Goal: Task Accomplishment & Management: Complete application form

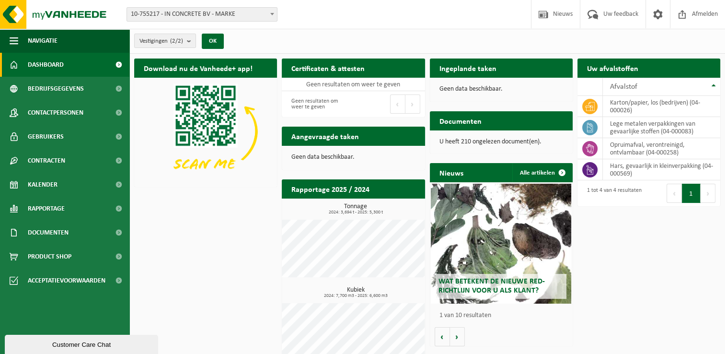
click at [194, 12] on span "10-755217 - IN CONCRETE BV - MARKE" at bounding box center [202, 14] width 150 height 13
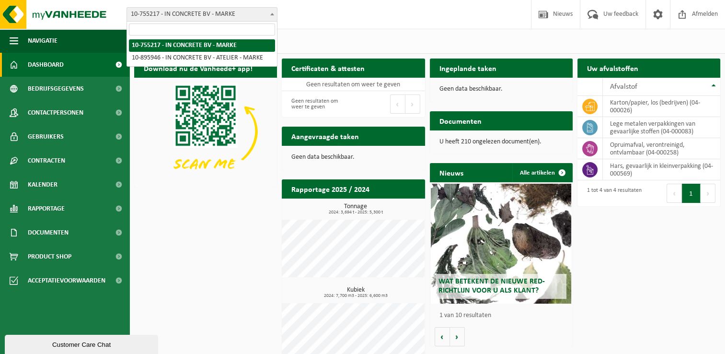
click at [194, 12] on span "10-755217 - IN CONCRETE BV - MARKE" at bounding box center [202, 14] width 150 height 13
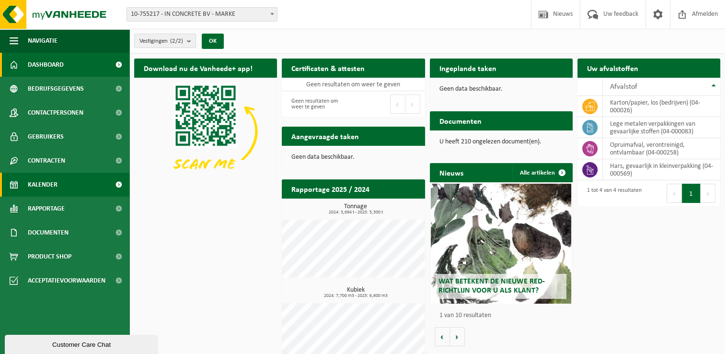
click at [47, 185] on span "Kalender" at bounding box center [43, 185] width 30 height 24
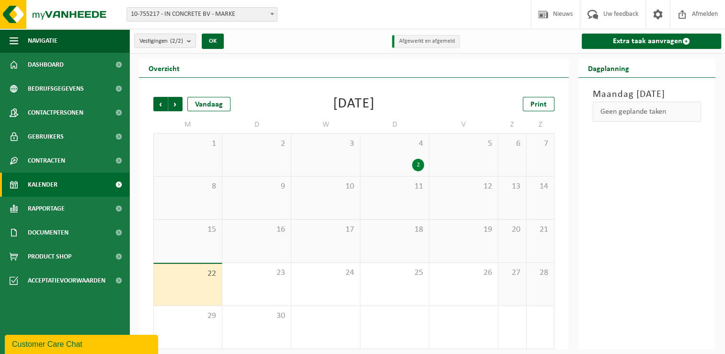
click at [389, 159] on div "2" at bounding box center [394, 165] width 59 height 12
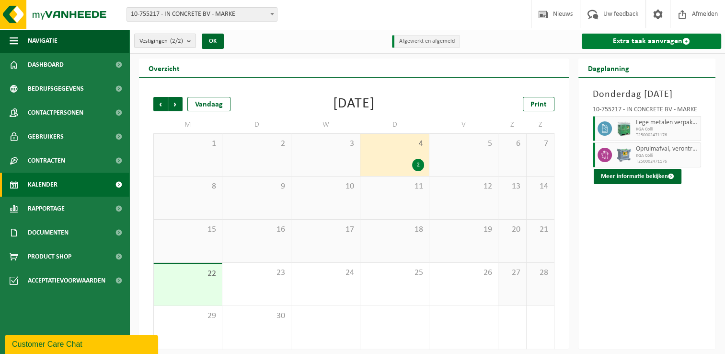
click at [629, 45] on link "Extra taak aanvragen" at bounding box center [651, 41] width 139 height 15
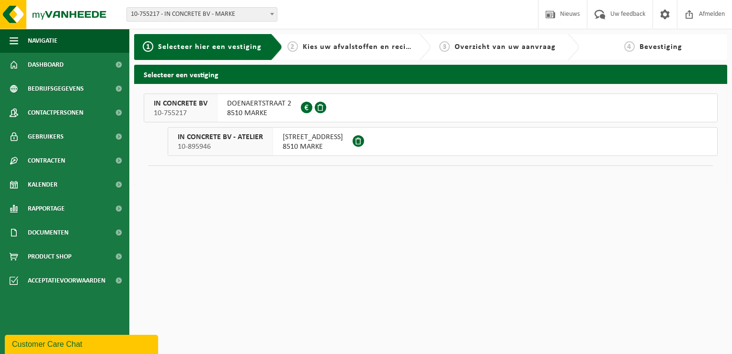
click at [243, 106] on span "DOENAERTSTRAAT 2" at bounding box center [259, 104] width 64 height 10
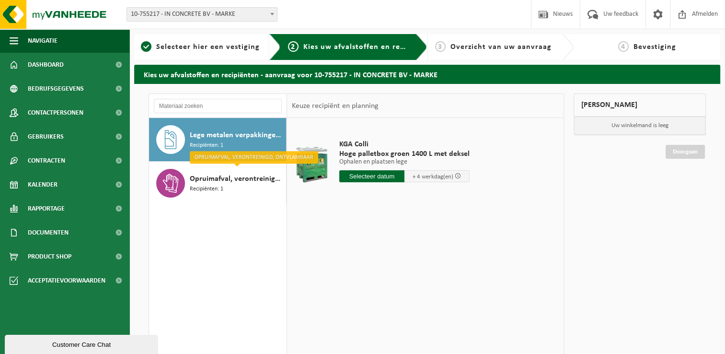
click at [239, 149] on div "Lege metalen verpakkingen van gevaarlijke stoffen Recipiënten: 1" at bounding box center [237, 139] width 94 height 29
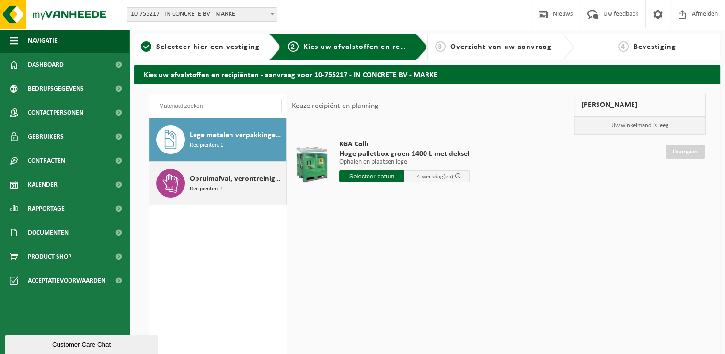
click at [221, 177] on span "Opruimafval, verontreinigd, ontvlambaar" at bounding box center [237, 179] width 94 height 12
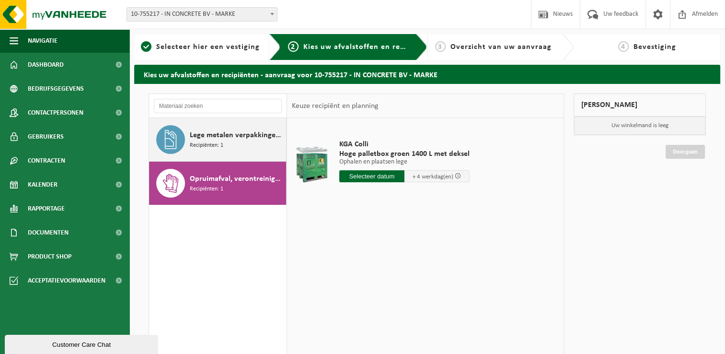
click at [227, 135] on span "Lege metalen verpakkingen van gevaarlijke stoffen" at bounding box center [237, 135] width 94 height 12
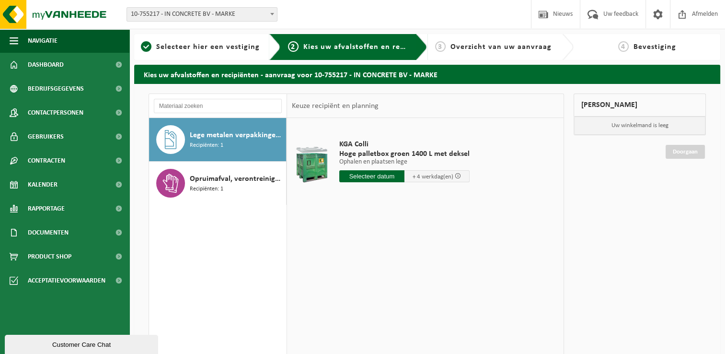
click at [378, 173] on input "text" at bounding box center [371, 176] width 65 height 12
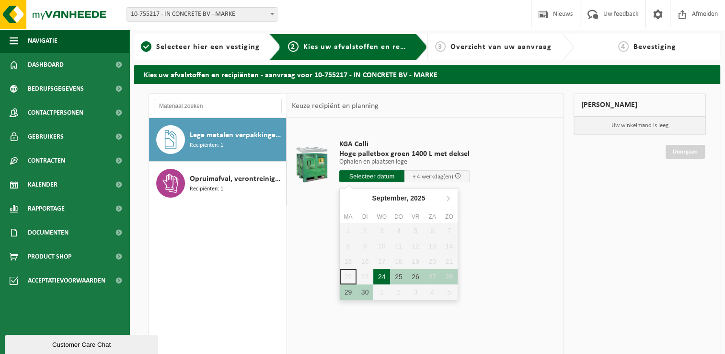
click at [383, 275] on div "24" at bounding box center [381, 276] width 17 height 15
type input "Van 2025-09-24"
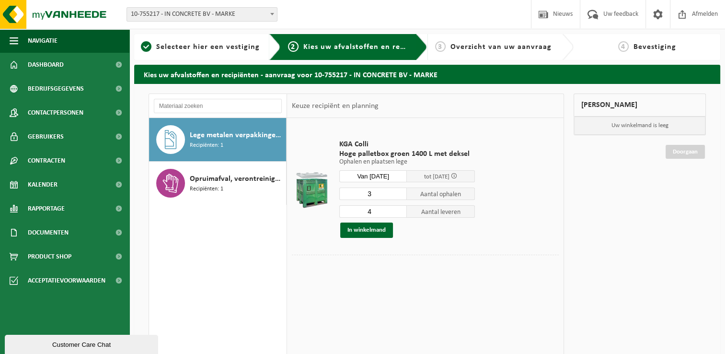
click at [402, 195] on input "3" at bounding box center [373, 193] width 68 height 12
type input "2"
click at [402, 195] on input "2" at bounding box center [373, 193] width 68 height 12
click at [402, 210] on input "5" at bounding box center [373, 211] width 68 height 12
click at [402, 210] on input "6" at bounding box center [373, 211] width 68 height 12
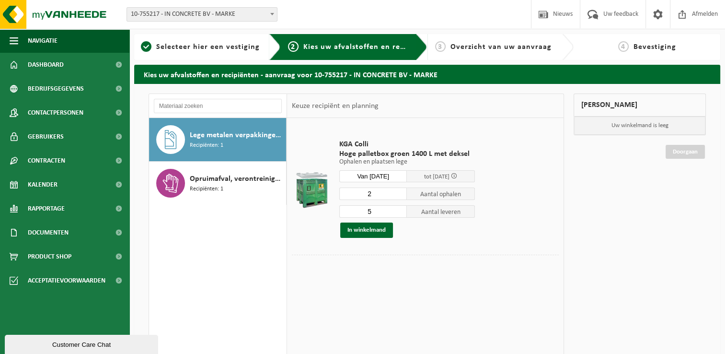
click at [399, 215] on input "5" at bounding box center [373, 211] width 68 height 12
click at [399, 215] on input "4" at bounding box center [373, 211] width 68 height 12
click at [401, 214] on input "3" at bounding box center [373, 211] width 68 height 12
click at [401, 214] on input "2" at bounding box center [373, 211] width 68 height 12
click at [401, 214] on input "1" at bounding box center [373, 211] width 68 height 12
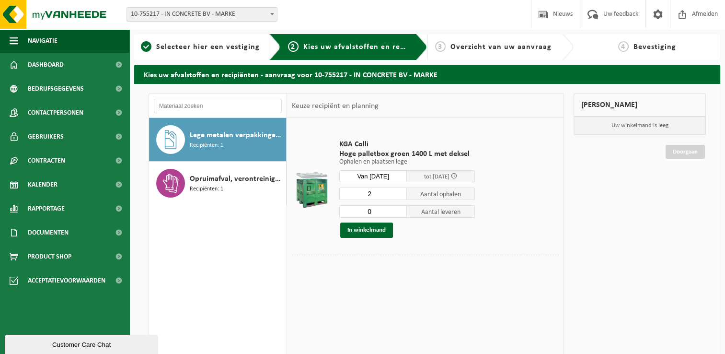
type input "0"
click at [401, 214] on input "0" at bounding box center [373, 211] width 68 height 12
click at [370, 231] on button "In winkelmand" at bounding box center [366, 229] width 53 height 15
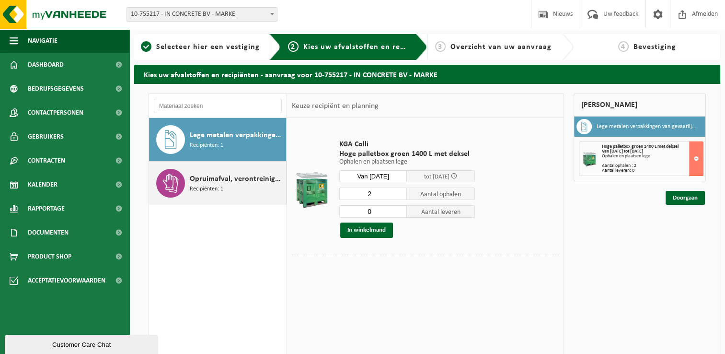
click at [222, 185] on span "Recipiënten: 1" at bounding box center [207, 189] width 34 height 9
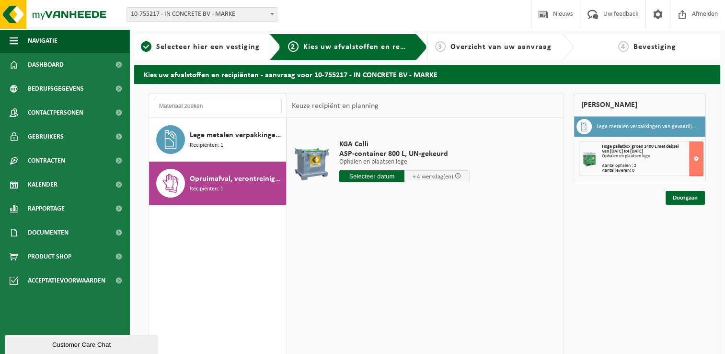
click at [388, 174] on input "text" at bounding box center [371, 176] width 65 height 12
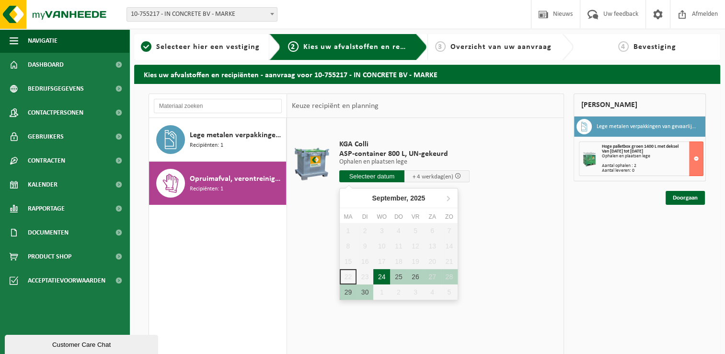
click at [385, 273] on div "24" at bounding box center [381, 276] width 17 height 15
type input "Van 2025-09-24"
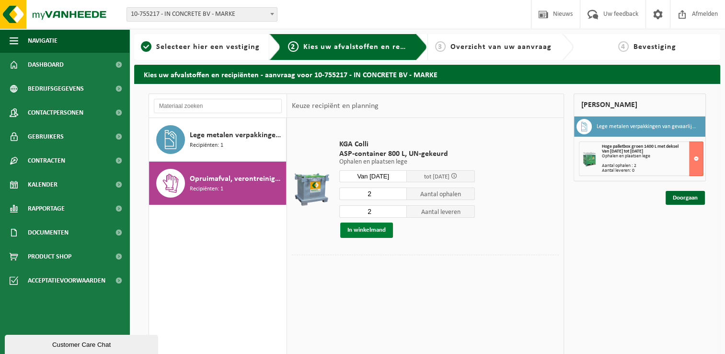
click at [370, 231] on button "In winkelmand" at bounding box center [366, 229] width 53 height 15
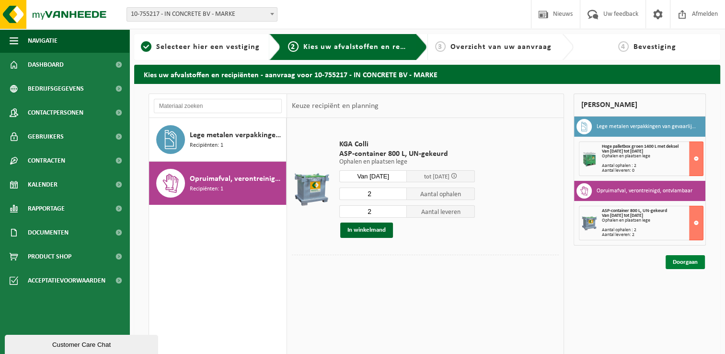
click at [685, 258] on link "Doorgaan" at bounding box center [685, 262] width 39 height 14
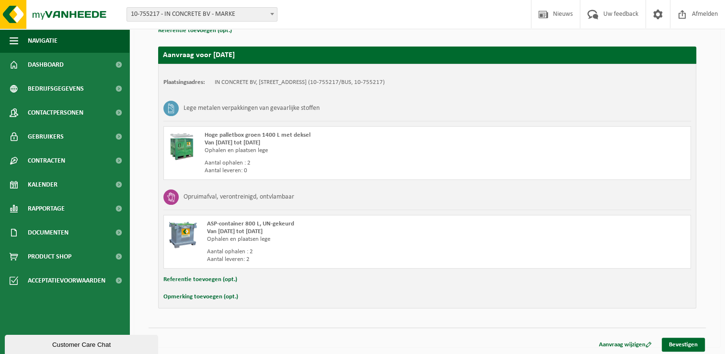
scroll to position [152, 0]
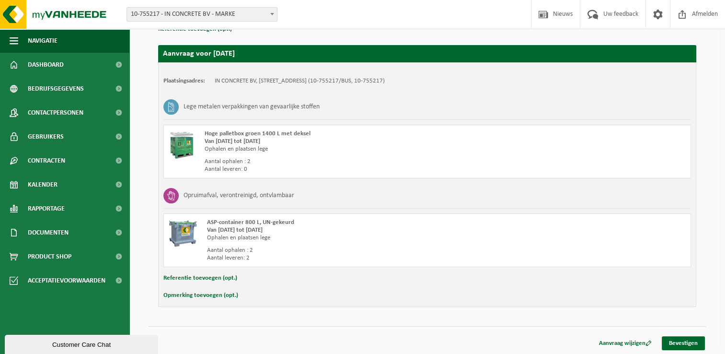
click at [222, 297] on button "Opmerking toevoegen (opt.)" at bounding box center [200, 295] width 75 height 12
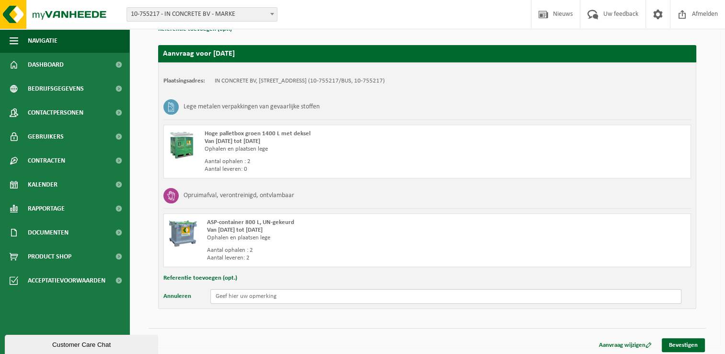
click at [243, 295] on input "text" at bounding box center [445, 296] width 471 height 14
paste input "De containers staan achteraan het gebouw (links). Alvast bedankt"
type input "De containers staan achteraan het gebouw (links). Alvast bedankt!"
click at [681, 344] on link "Bevestigen" at bounding box center [683, 345] width 43 height 14
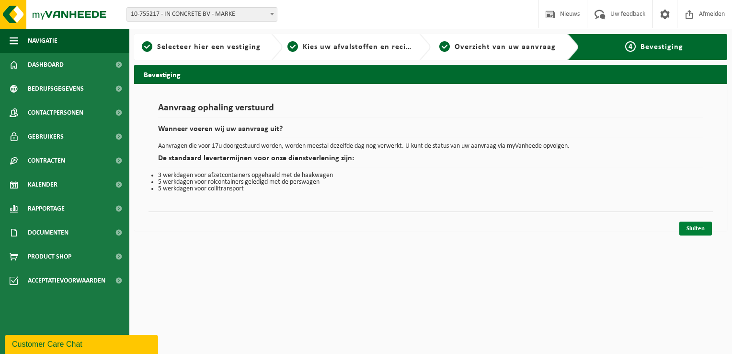
click at [700, 227] on link "Sluiten" at bounding box center [696, 228] width 33 height 14
